Goal: Communication & Community: Answer question/provide support

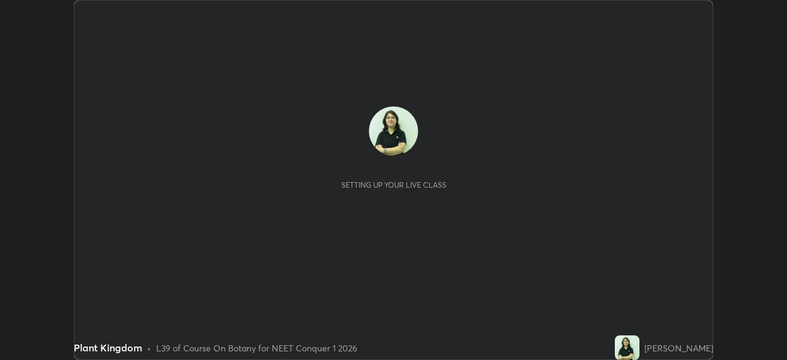
scroll to position [360, 786]
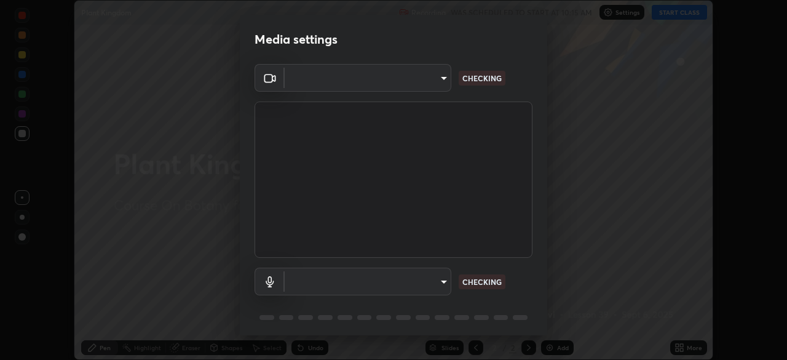
type input "30251ce0796c2ee0dc5d2d3dd8c2e2a63244bb54eceb0ee1850135d5fd661110"
type input "124c78c221627933d2c50a39b91ddd266d1070ffba9e3ebedd1e58af8de33bc5"
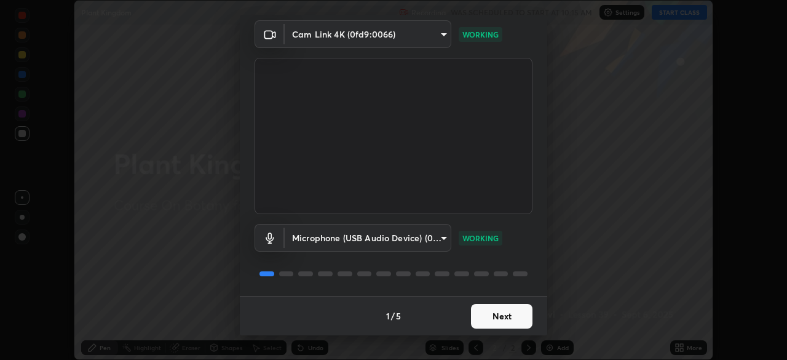
click at [499, 317] on button "Next" at bounding box center [501, 316] width 61 height 25
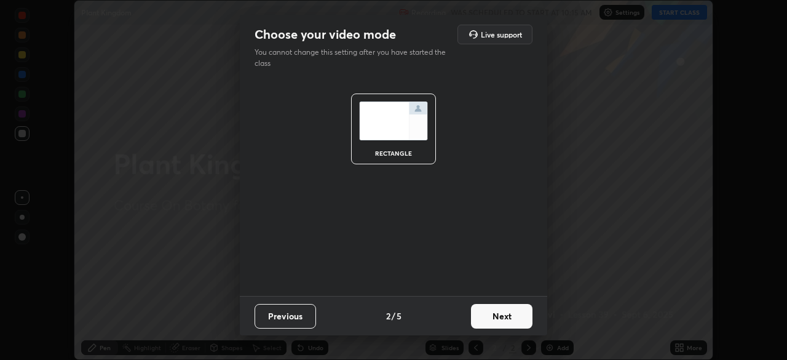
scroll to position [0, 0]
click at [501, 320] on button "Next" at bounding box center [501, 316] width 61 height 25
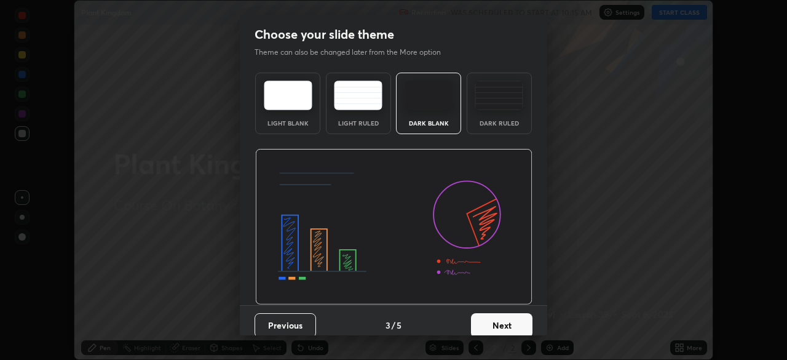
click at [503, 324] on button "Next" at bounding box center [501, 325] width 61 height 25
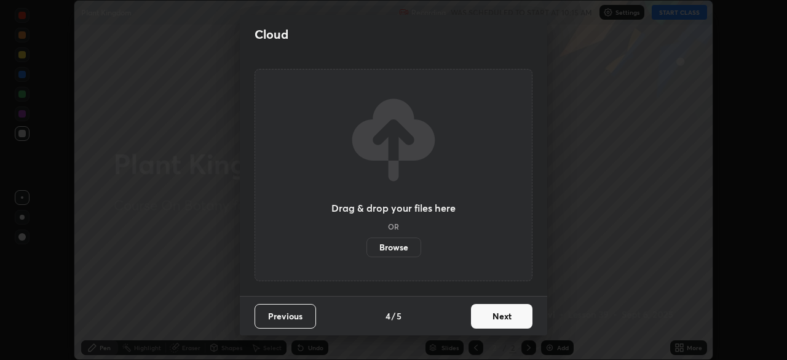
click at [502, 320] on button "Next" at bounding box center [501, 316] width 61 height 25
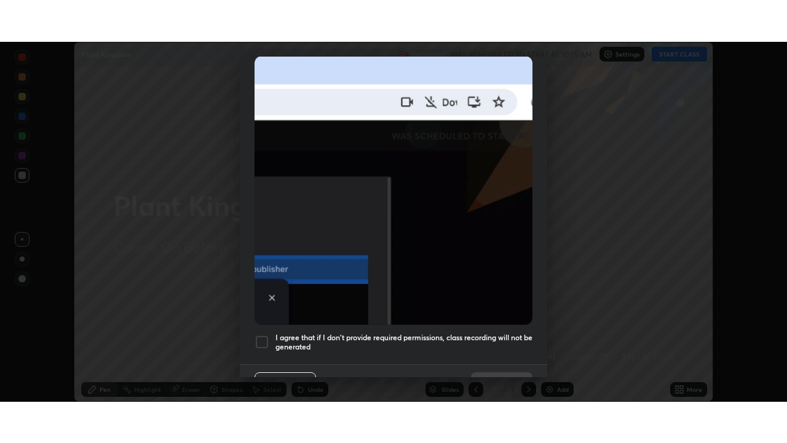
scroll to position [295, 0]
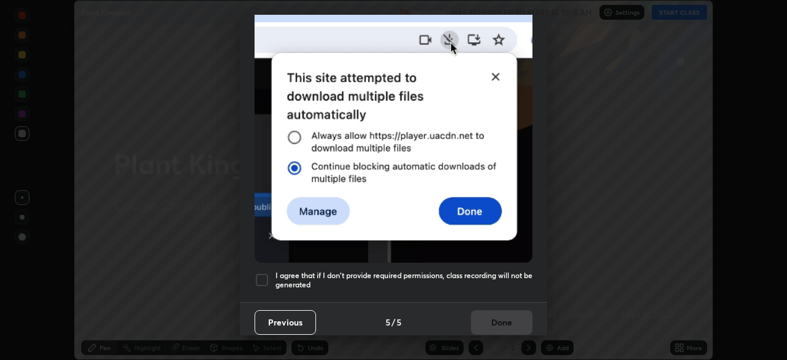
click at [263, 272] on div at bounding box center [262, 279] width 15 height 15
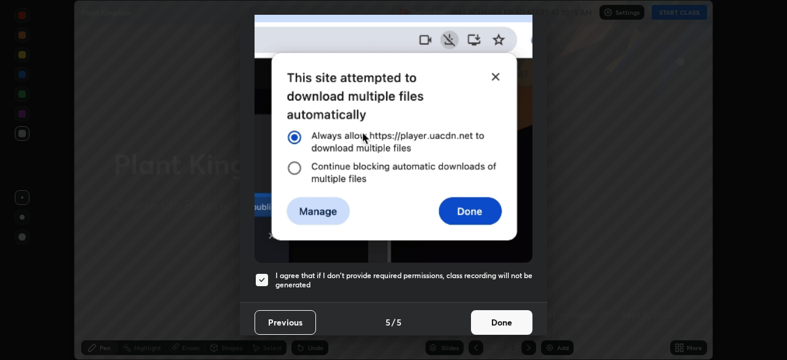
click at [494, 320] on button "Done" at bounding box center [501, 322] width 61 height 25
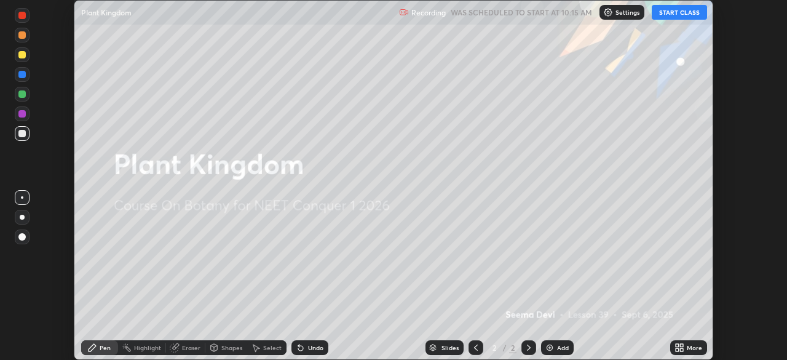
click at [675, 14] on button "START CLASS" at bounding box center [679, 12] width 55 height 15
click at [682, 349] on icon at bounding box center [681, 349] width 3 height 3
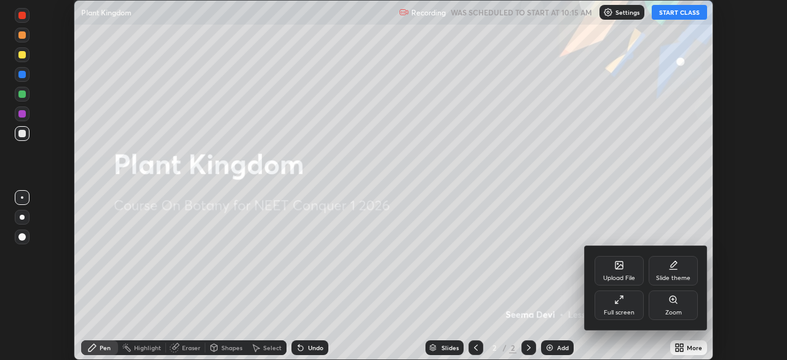
click at [619, 304] on icon at bounding box center [619, 300] width 10 height 10
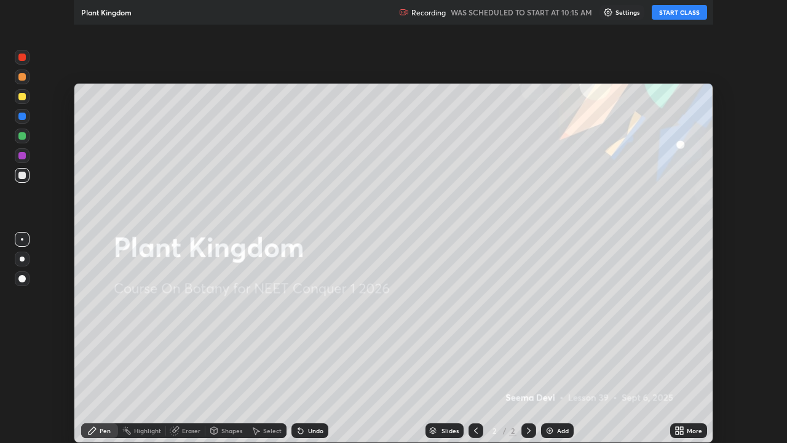
scroll to position [443, 787]
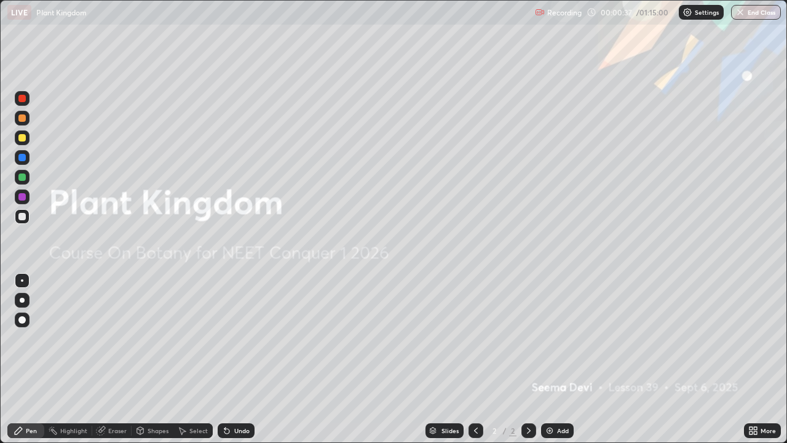
click at [562, 359] on div "Add" at bounding box center [563, 430] width 12 height 6
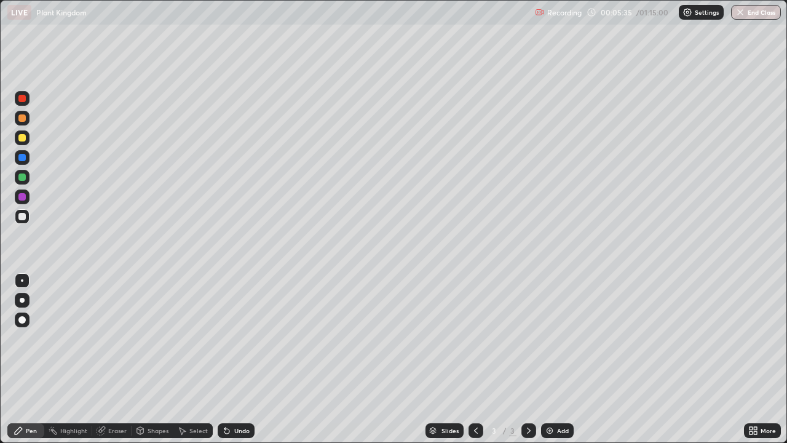
click at [22, 300] on div at bounding box center [22, 300] width 5 height 5
click at [23, 140] on div at bounding box center [21, 137] width 7 height 7
click at [556, 359] on div "Add" at bounding box center [557, 430] width 33 height 15
click at [240, 359] on div "Undo" at bounding box center [241, 430] width 15 height 6
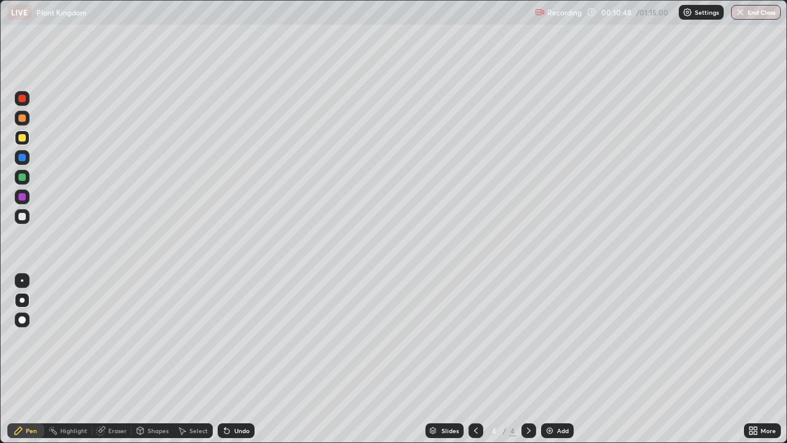
click at [238, 359] on div "Undo" at bounding box center [241, 430] width 15 height 6
click at [232, 359] on div "Undo" at bounding box center [236, 430] width 37 height 15
click at [563, 359] on div "Add" at bounding box center [557, 430] width 33 height 15
click at [24, 178] on div at bounding box center [21, 176] width 7 height 7
click at [22, 199] on div at bounding box center [21, 196] width 7 height 7
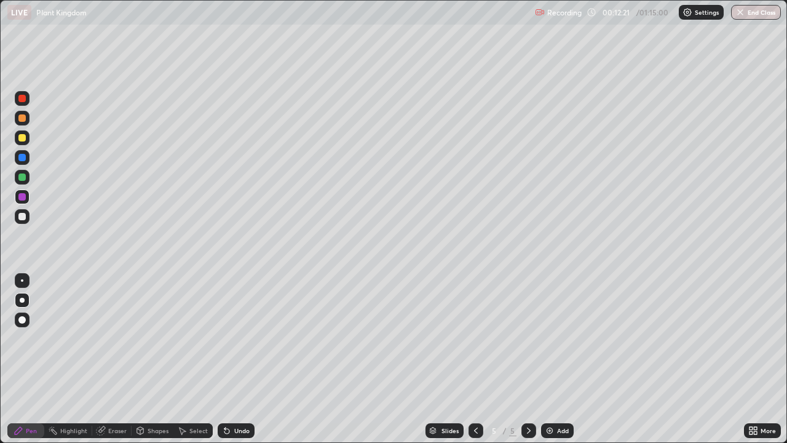
click at [23, 215] on div at bounding box center [21, 216] width 7 height 7
click at [25, 199] on div at bounding box center [21, 196] width 7 height 7
click at [22, 156] on div at bounding box center [21, 157] width 7 height 7
click at [20, 196] on div at bounding box center [21, 196] width 7 height 7
click at [231, 359] on div "Undo" at bounding box center [236, 430] width 37 height 15
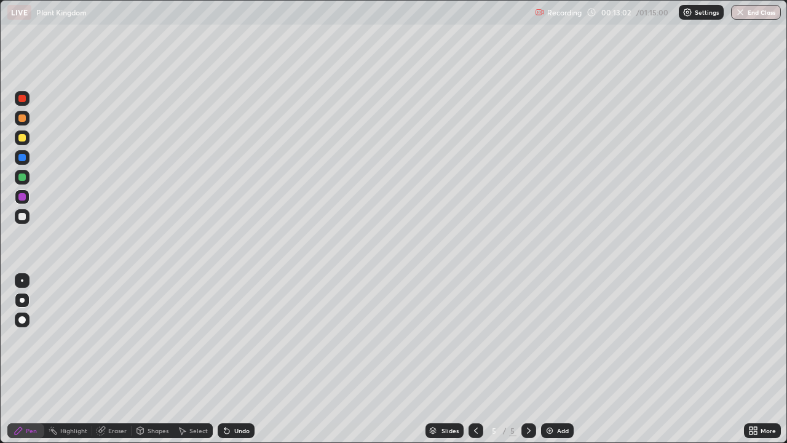
click at [20, 217] on div at bounding box center [21, 216] width 7 height 7
click at [22, 158] on div at bounding box center [21, 157] width 7 height 7
click at [24, 216] on div at bounding box center [21, 216] width 7 height 7
click at [244, 359] on div "Undo" at bounding box center [241, 430] width 15 height 6
click at [22, 197] on div at bounding box center [21, 196] width 7 height 7
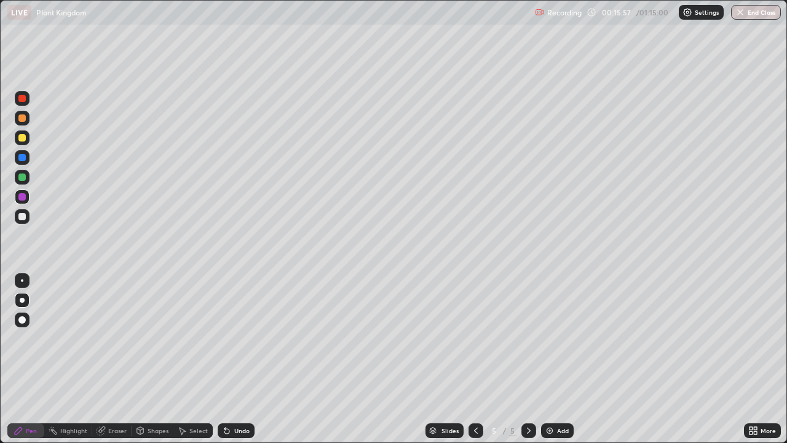
click at [28, 219] on div at bounding box center [22, 216] width 15 height 15
click at [246, 359] on div "Undo" at bounding box center [241, 430] width 15 height 6
click at [241, 359] on div "Undo" at bounding box center [241, 430] width 15 height 6
click at [242, 359] on div "Undo" at bounding box center [236, 430] width 37 height 15
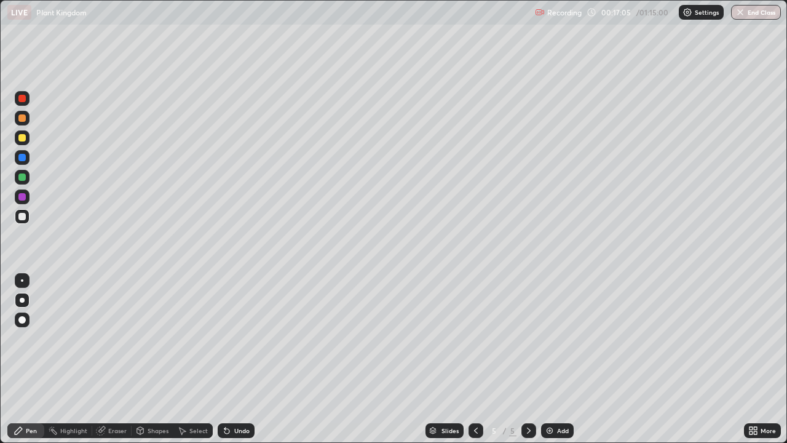
click at [242, 359] on div "Undo" at bounding box center [236, 430] width 37 height 15
click at [245, 359] on div "Undo" at bounding box center [241, 430] width 15 height 6
click at [245, 359] on div "Undo" at bounding box center [236, 430] width 37 height 15
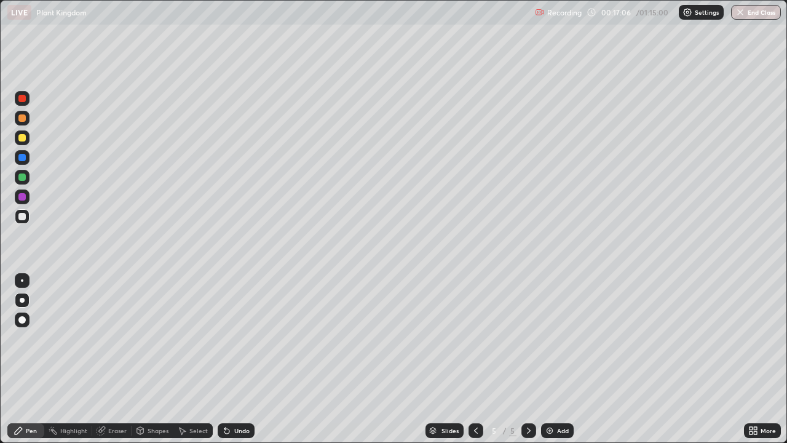
click at [245, 359] on div "Undo" at bounding box center [236, 430] width 37 height 15
click at [247, 359] on div "Undo" at bounding box center [236, 430] width 37 height 15
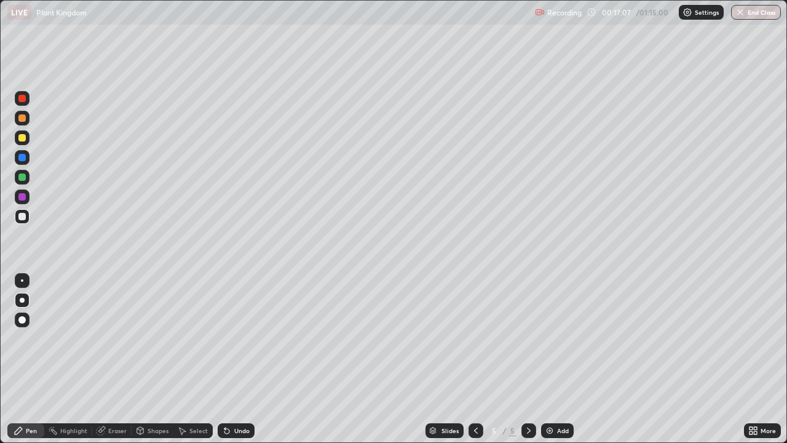
click at [247, 359] on div "Undo" at bounding box center [236, 430] width 37 height 15
click at [252, 359] on div "Undo" at bounding box center [236, 430] width 37 height 15
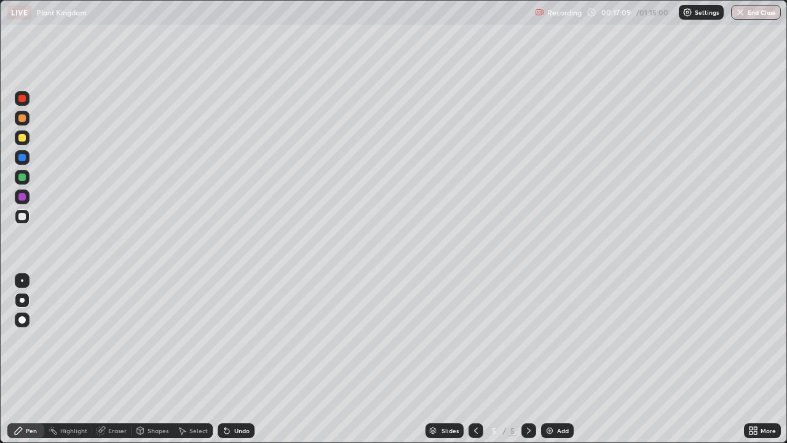
click at [245, 359] on div "Undo" at bounding box center [236, 430] width 37 height 15
click at [241, 359] on div "Undo" at bounding box center [241, 430] width 15 height 6
click at [238, 359] on div "Undo" at bounding box center [241, 430] width 15 height 6
click at [239, 359] on div "Undo" at bounding box center [241, 430] width 15 height 6
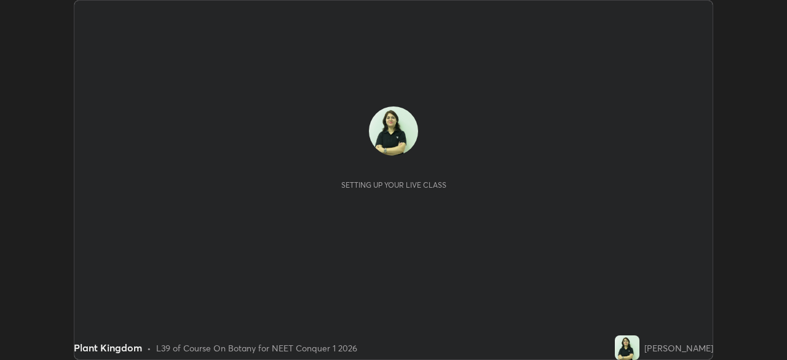
scroll to position [360, 786]
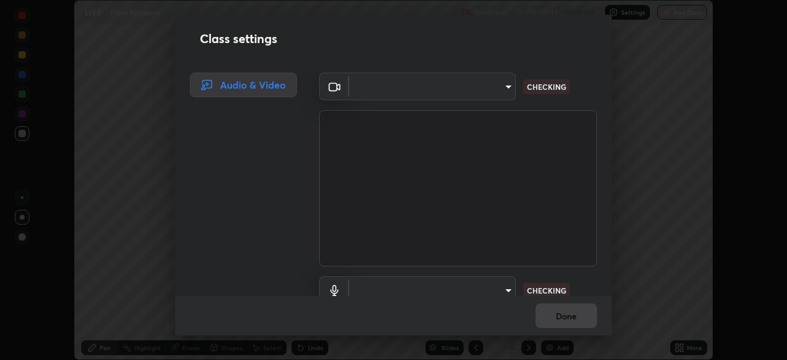
type input "30251ce0796c2ee0dc5d2d3dd8c2e2a63244bb54eceb0ee1850135d5fd661110"
type input "124c78c221627933d2c50a39b91ddd266d1070ffba9e3ebedd1e58af8de33bc5"
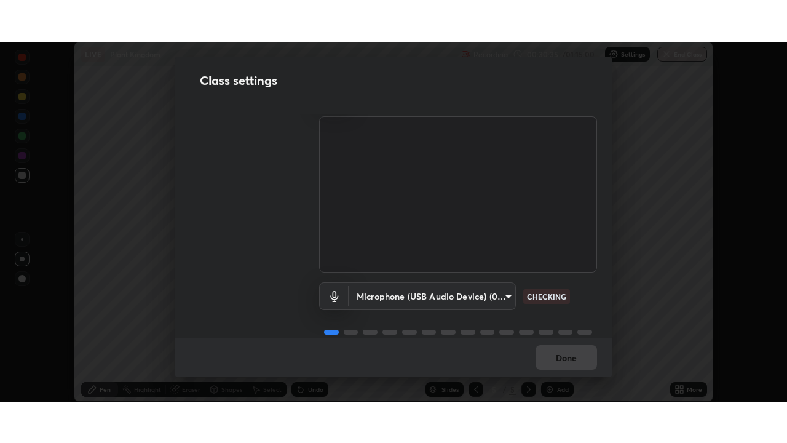
scroll to position [56, 0]
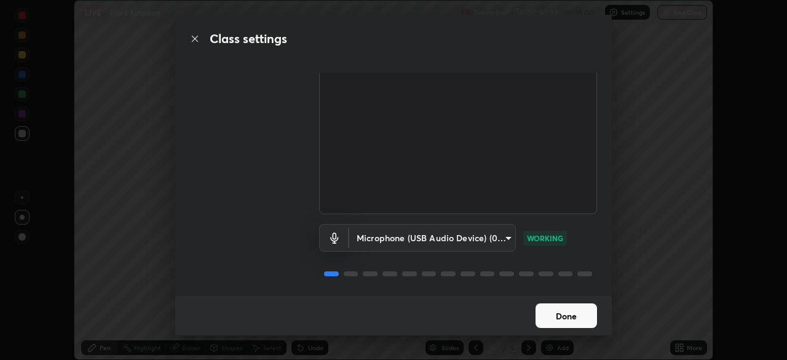
click at [567, 317] on button "Done" at bounding box center [566, 315] width 61 height 25
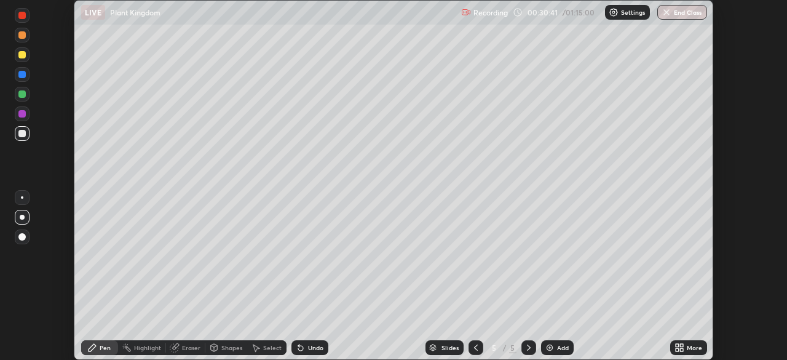
click at [689, 349] on div "More" at bounding box center [694, 347] width 15 height 6
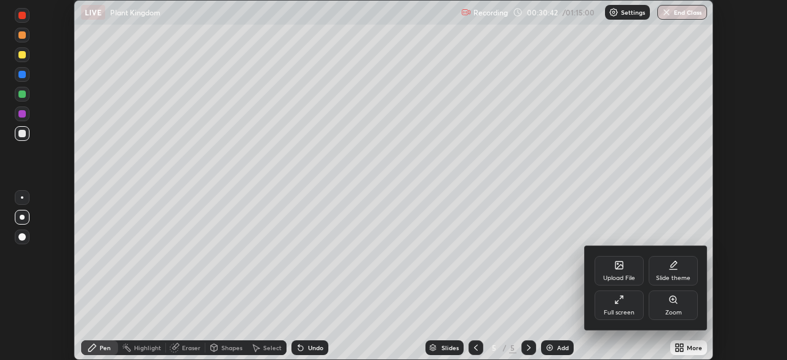
click at [675, 309] on div "Zoom" at bounding box center [673, 312] width 17 height 6
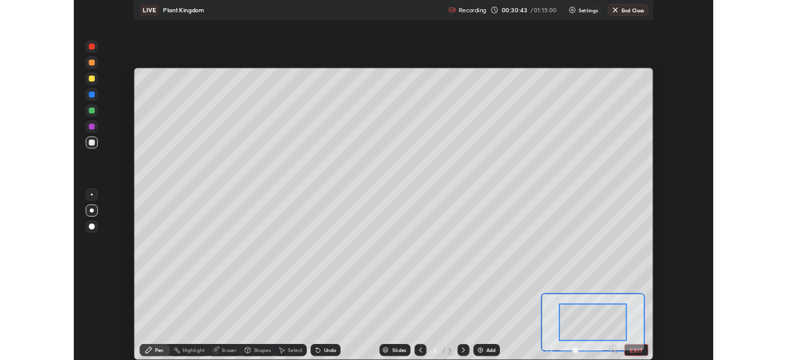
scroll to position [443, 787]
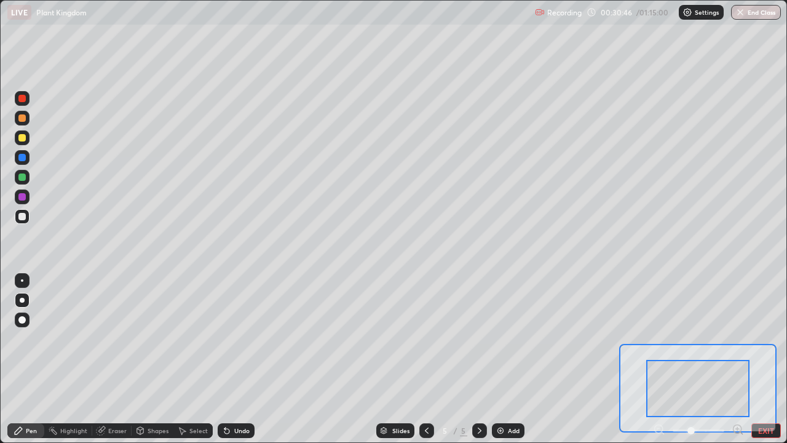
click at [764, 359] on button "EXIT" at bounding box center [766, 430] width 30 height 15
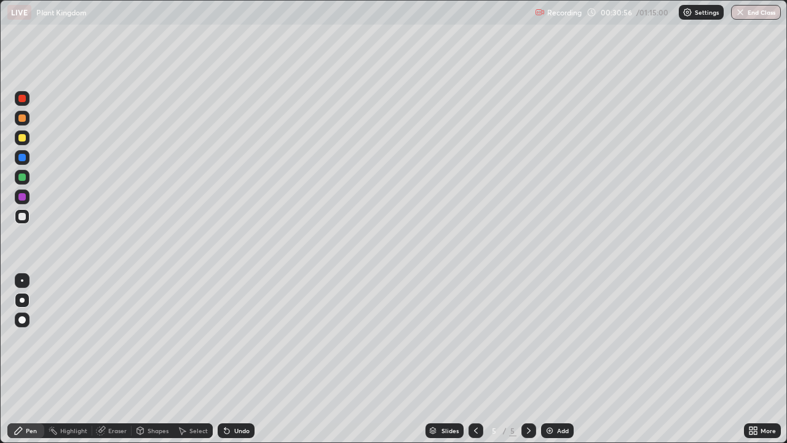
click at [246, 359] on div "Undo" at bounding box center [241, 430] width 15 height 6
click at [119, 359] on div "Eraser" at bounding box center [117, 430] width 18 height 6
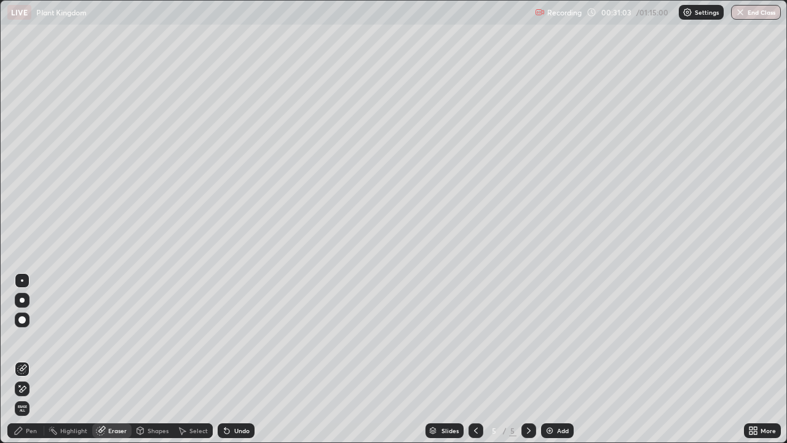
click at [33, 359] on div "Pen" at bounding box center [31, 430] width 11 height 6
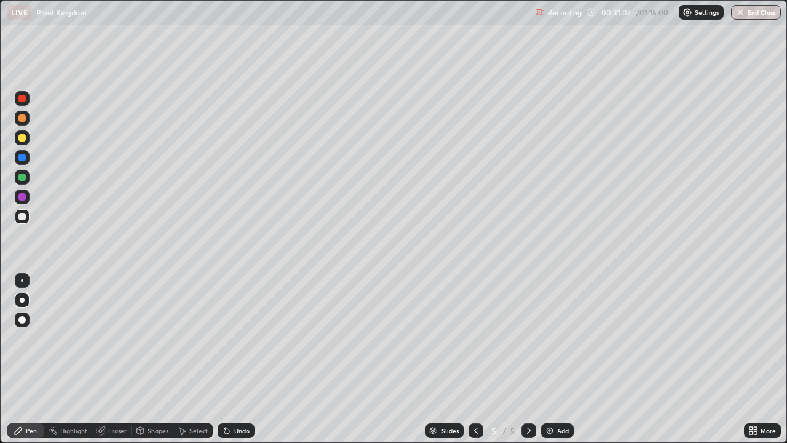
click at [26, 163] on div at bounding box center [22, 157] width 15 height 15
click at [20, 217] on div at bounding box center [21, 216] width 7 height 7
click at [22, 176] on div at bounding box center [21, 176] width 7 height 7
click at [22, 191] on div at bounding box center [22, 196] width 15 height 15
click at [20, 173] on div at bounding box center [21, 176] width 7 height 7
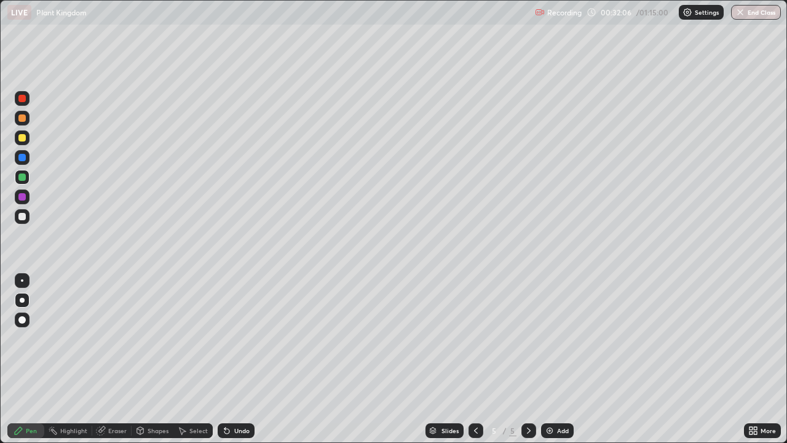
click at [20, 197] on div at bounding box center [21, 196] width 7 height 7
click at [20, 176] on div at bounding box center [21, 176] width 7 height 7
click at [21, 198] on div at bounding box center [21, 196] width 7 height 7
click at [26, 216] on div at bounding box center [22, 216] width 15 height 15
click at [237, 359] on div "Undo" at bounding box center [241, 430] width 15 height 6
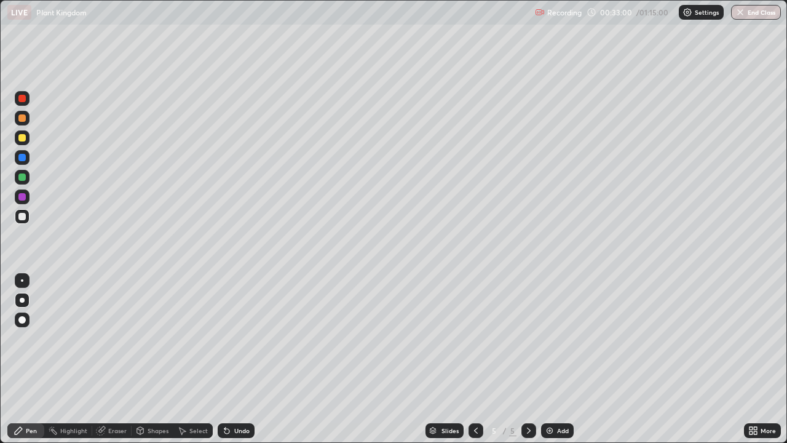
click at [234, 359] on div "Undo" at bounding box center [241, 430] width 15 height 6
click at [251, 359] on div "Undo" at bounding box center [236, 430] width 37 height 15
click at [246, 359] on div "Undo" at bounding box center [236, 430] width 37 height 15
click at [21, 199] on div at bounding box center [21, 196] width 7 height 7
click at [24, 179] on div at bounding box center [21, 176] width 7 height 7
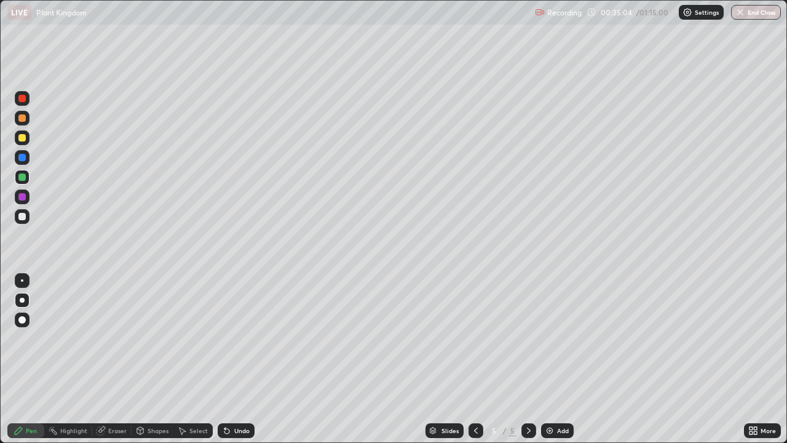
click at [22, 164] on div at bounding box center [22, 157] width 15 height 15
click at [25, 138] on div at bounding box center [21, 137] width 7 height 7
click at [24, 218] on div at bounding box center [21, 216] width 7 height 7
click at [31, 359] on div "Pen" at bounding box center [31, 430] width 11 height 6
click at [561, 359] on div "Add" at bounding box center [557, 430] width 33 height 15
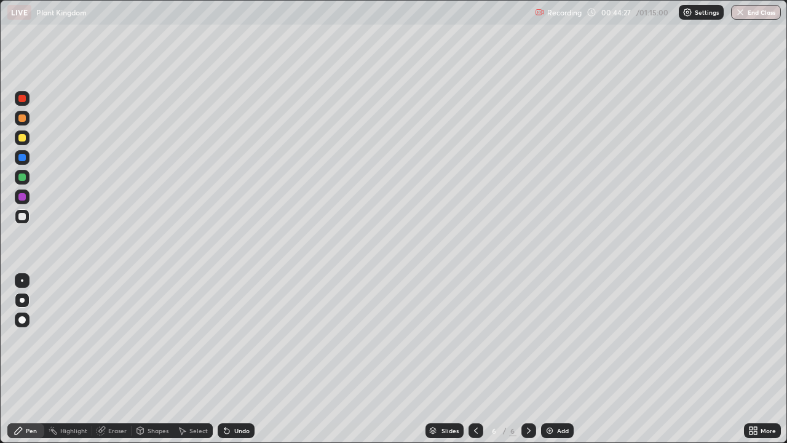
click at [23, 197] on div at bounding box center [21, 196] width 7 height 7
click at [21, 215] on div at bounding box center [21, 216] width 7 height 7
click at [24, 191] on div at bounding box center [22, 196] width 15 height 15
click at [24, 218] on div at bounding box center [21, 216] width 7 height 7
click at [23, 197] on div at bounding box center [21, 196] width 7 height 7
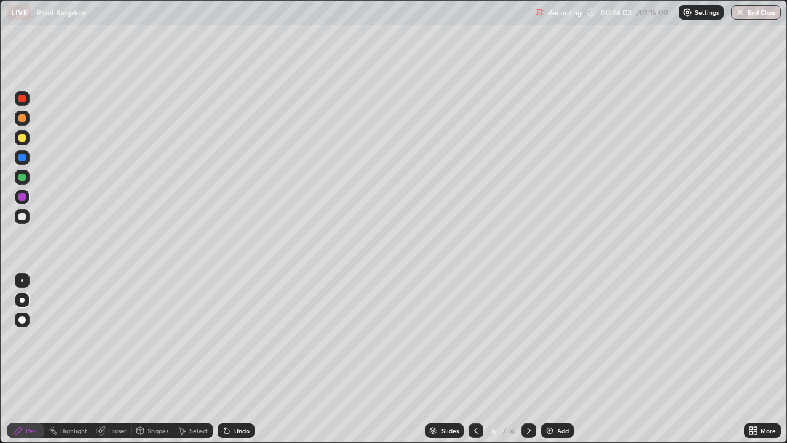
click at [27, 217] on div at bounding box center [22, 216] width 15 height 15
click at [248, 359] on div "Undo" at bounding box center [241, 430] width 15 height 6
click at [243, 359] on div "Undo" at bounding box center [241, 430] width 15 height 6
click at [751, 359] on icon at bounding box center [751, 432] width 3 height 3
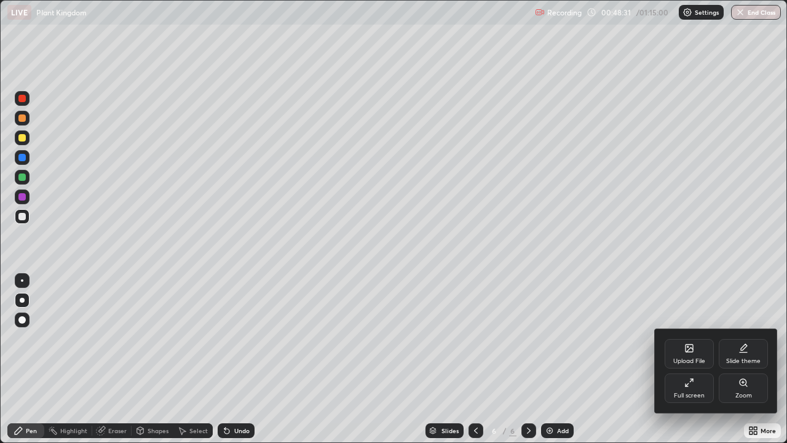
click at [686, 359] on div "Full screen" at bounding box center [689, 388] width 49 height 30
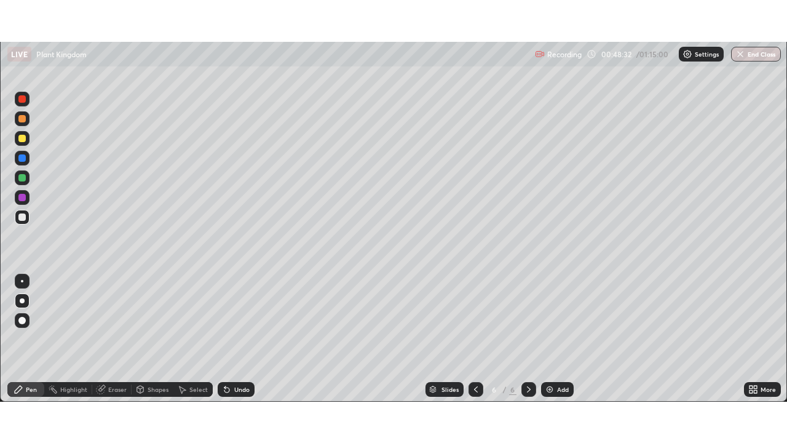
scroll to position [61131, 60704]
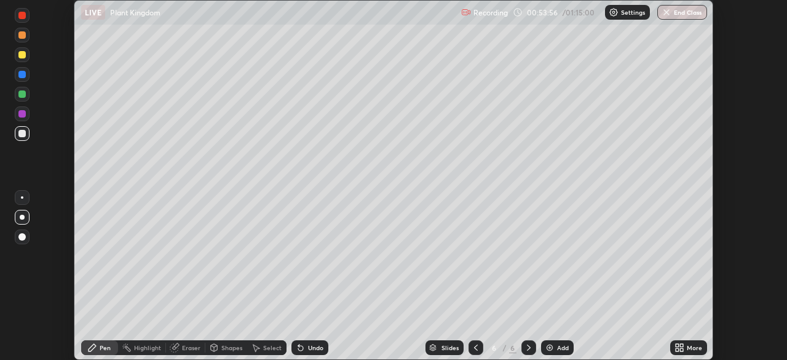
click at [687, 346] on div "More" at bounding box center [694, 347] width 15 height 6
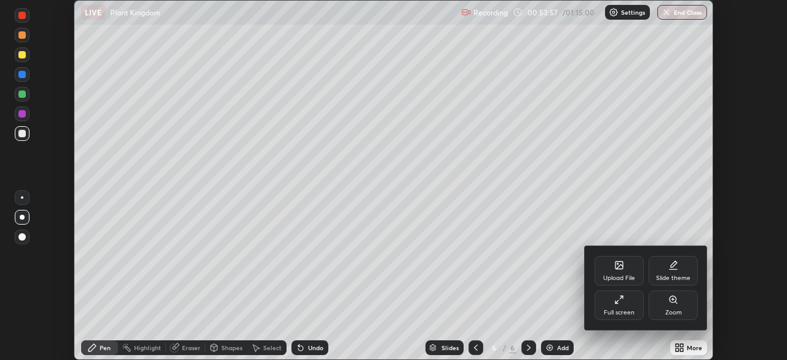
click at [625, 303] on div "Full screen" at bounding box center [619, 305] width 49 height 30
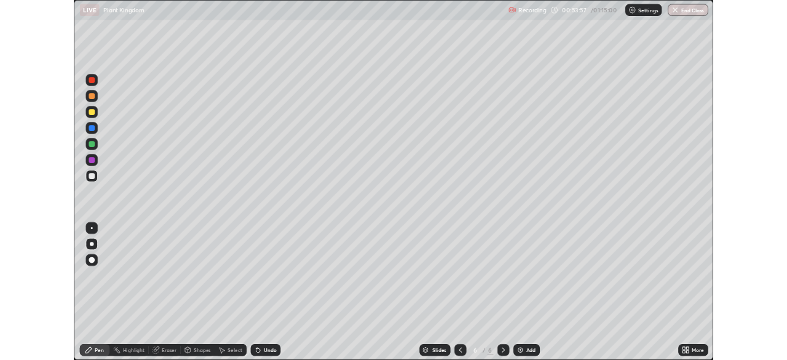
scroll to position [443, 787]
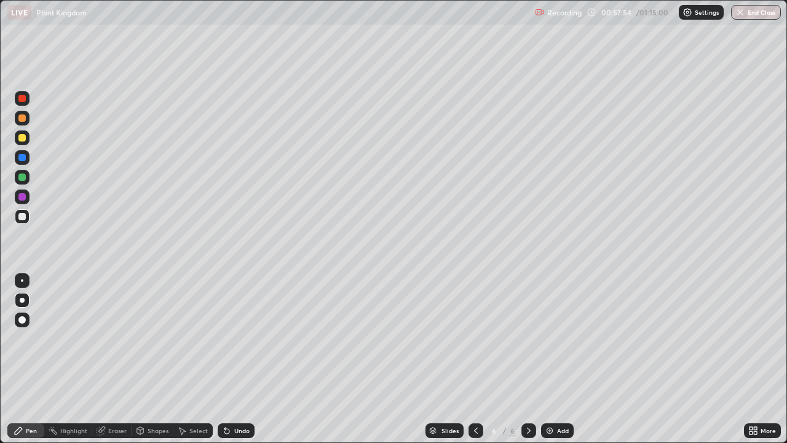
click at [560, 359] on div "Add" at bounding box center [563, 430] width 12 height 6
click at [565, 359] on div "Add" at bounding box center [563, 430] width 12 height 6
click at [557, 359] on div "Add" at bounding box center [557, 430] width 33 height 15
click at [158, 359] on div "Shapes" at bounding box center [158, 430] width 21 height 6
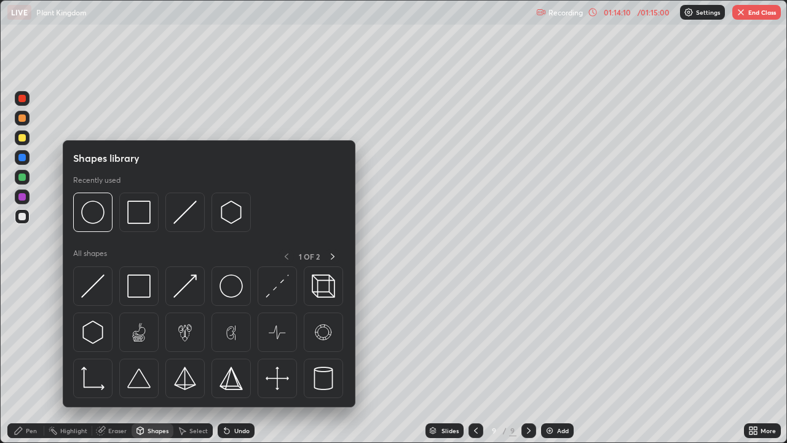
click at [191, 359] on div "Select" at bounding box center [192, 430] width 39 height 15
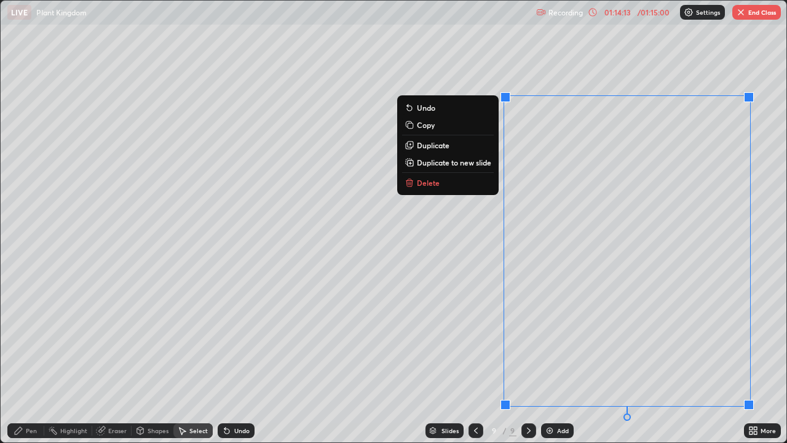
click at [460, 183] on button "Delete" at bounding box center [448, 182] width 92 height 15
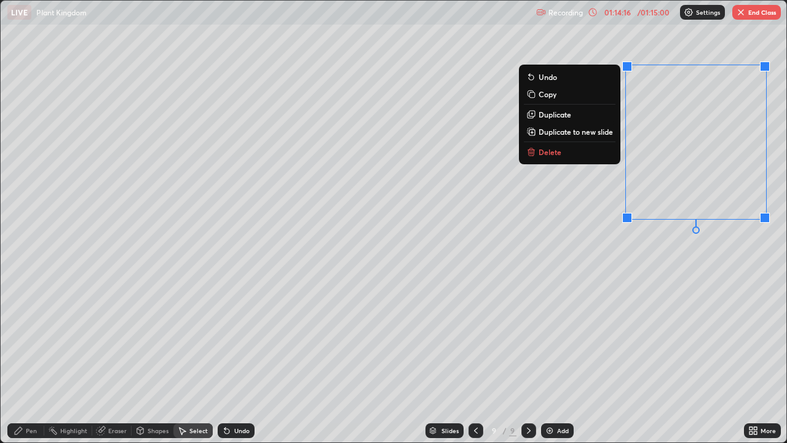
click at [560, 149] on button "Delete" at bounding box center [570, 152] width 92 height 15
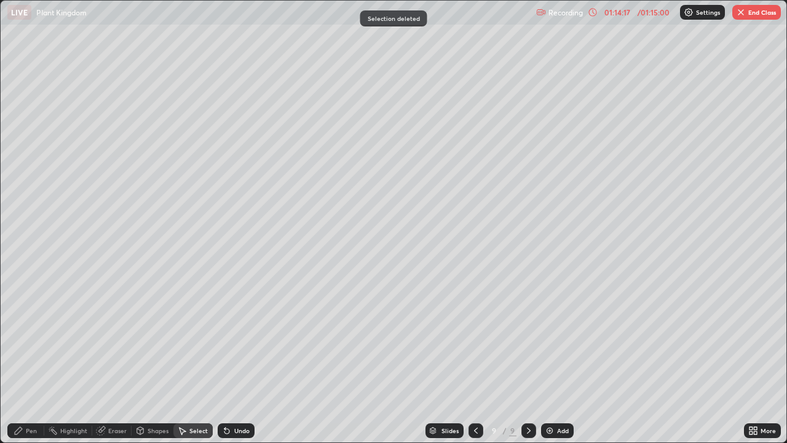
click at [509, 258] on div "0 ° Undo Copy Duplicate Duplicate to new slide Delete" at bounding box center [394, 222] width 786 height 442
click at [510, 257] on div "0 ° Undo Copy Duplicate Duplicate to new slide Delete" at bounding box center [394, 222] width 786 height 442
click at [32, 359] on div "Pen" at bounding box center [31, 430] width 11 height 6
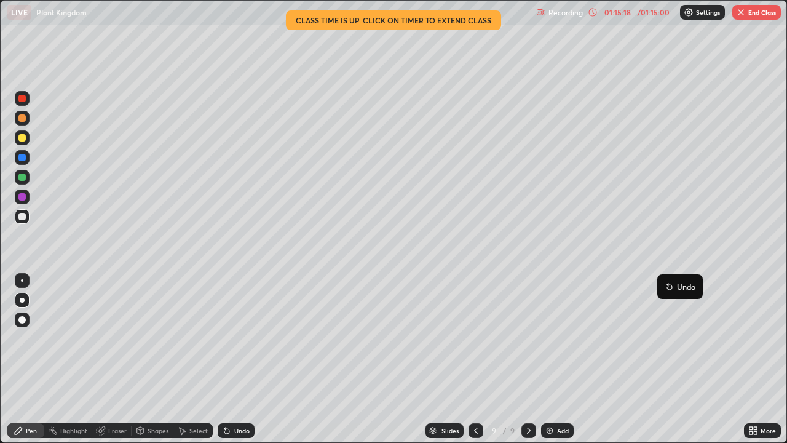
click at [247, 359] on div "Undo" at bounding box center [241, 430] width 15 height 6
click at [244, 359] on div "Undo" at bounding box center [241, 430] width 15 height 6
click at [121, 359] on div "Eraser" at bounding box center [117, 430] width 18 height 6
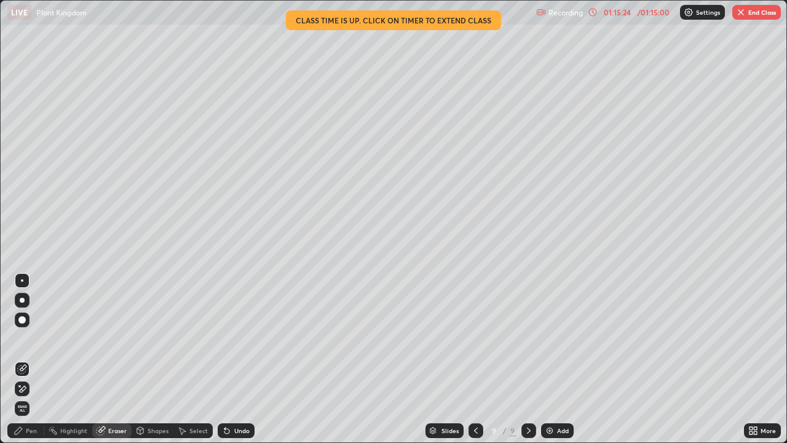
click at [35, 359] on div "Pen" at bounding box center [25, 430] width 37 height 15
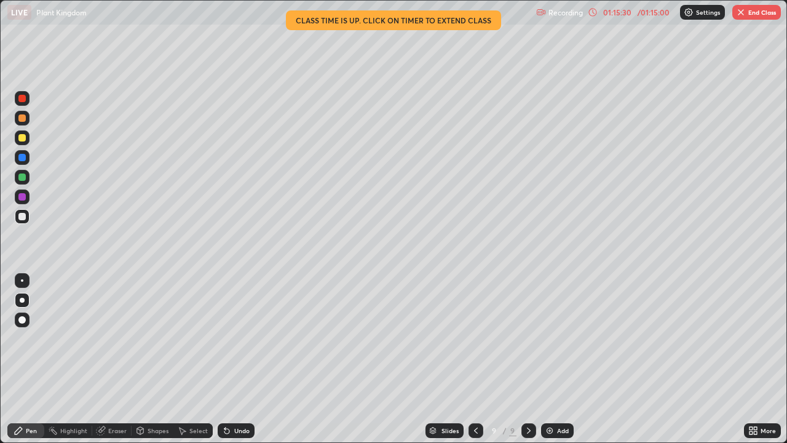
click at [22, 136] on div at bounding box center [21, 137] width 7 height 7
click at [762, 17] on button "End Class" at bounding box center [756, 12] width 49 height 15
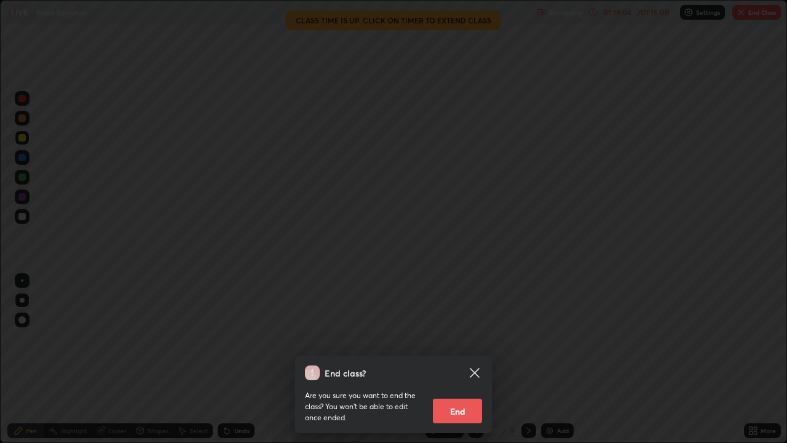
click at [466, 359] on button "End" at bounding box center [457, 410] width 49 height 25
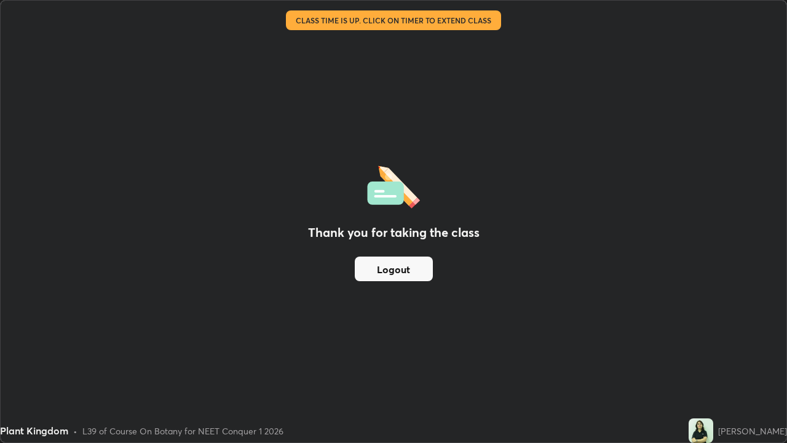
click at [403, 267] on button "Logout" at bounding box center [394, 268] width 78 height 25
click at [397, 269] on button "Logout" at bounding box center [394, 268] width 78 height 25
click at [399, 265] on button "Logout" at bounding box center [394, 268] width 78 height 25
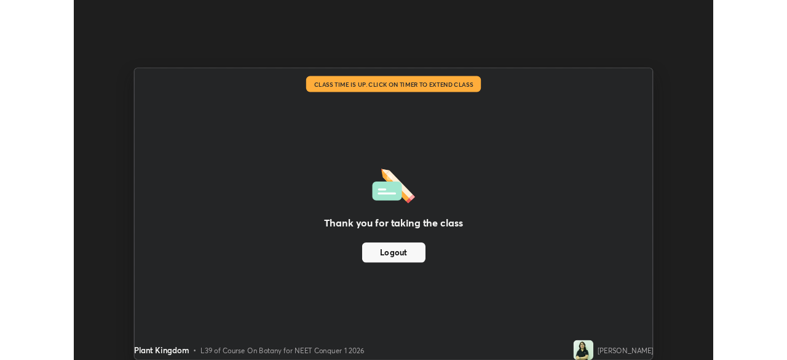
scroll to position [61131, 60704]
